Goal: Task Accomplishment & Management: Manage account settings

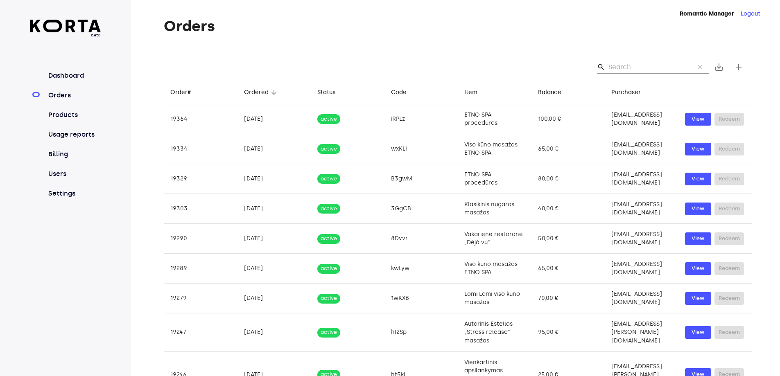
drag, startPoint x: 402, startPoint y: 27, endPoint x: 411, endPoint y: 35, distance: 11.6
click at [411, 36] on div "Orders search clear save_alt add Order# arrow_downward Ordered arrow_downward S…" at bounding box center [445, 242] width 629 height 448
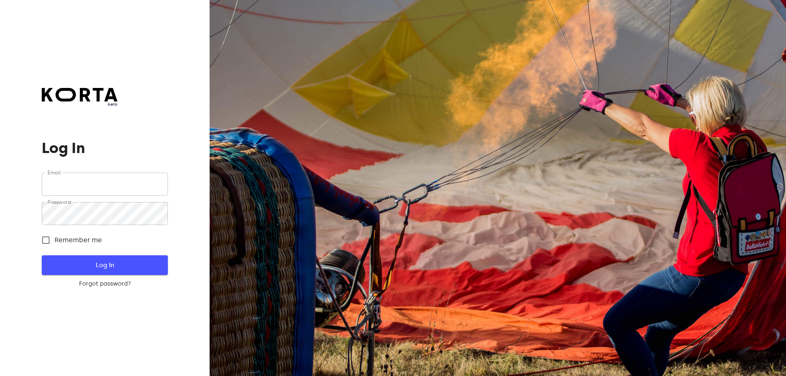
type input "hotel@romantic.lt"
click at [109, 267] on span "Log In" at bounding box center [104, 265] width 99 height 11
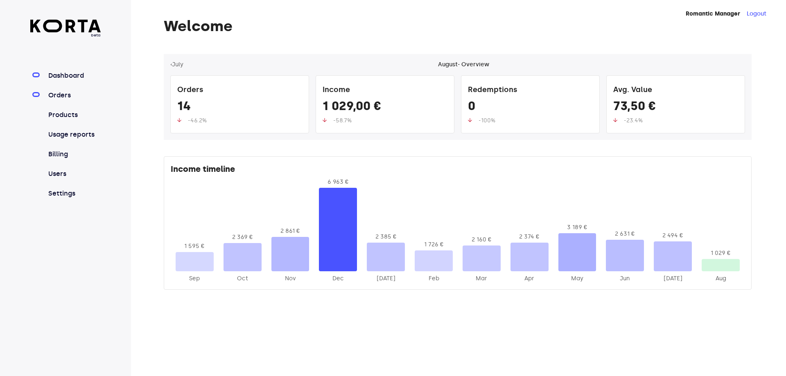
click at [63, 96] on link "Orders" at bounding box center [74, 95] width 54 height 10
